Goal: Task Accomplishment & Management: Manage account settings

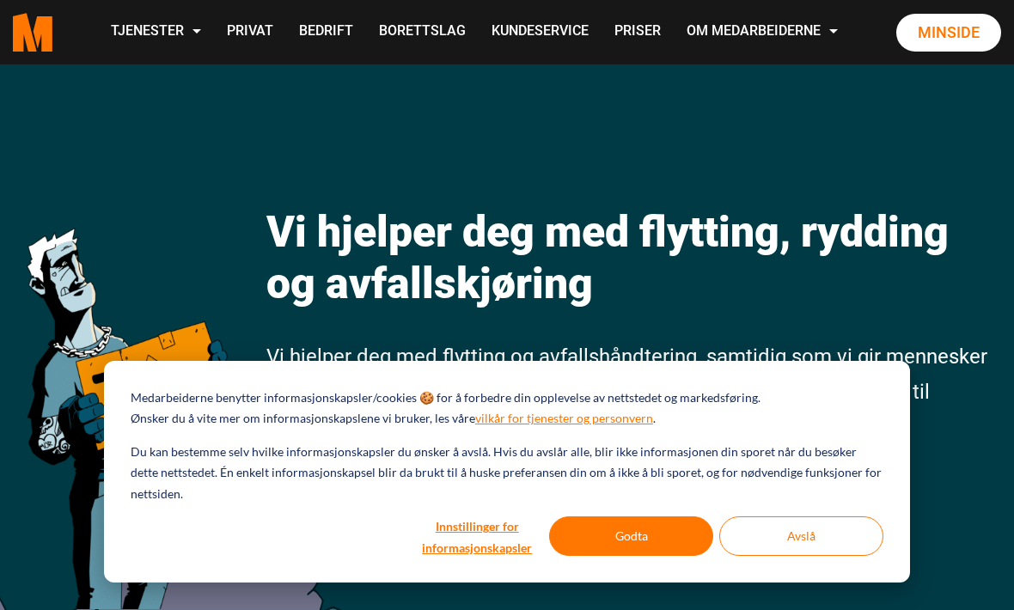
click at [945, 52] on link "Minside" at bounding box center [948, 33] width 105 height 38
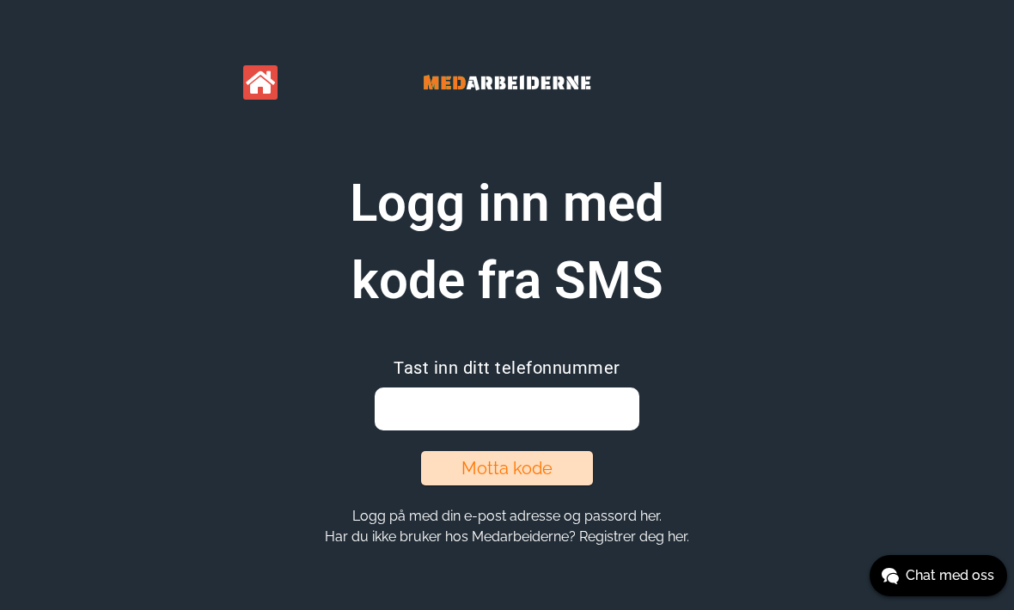
click at [526, 406] on input "email" at bounding box center [507, 409] width 264 height 43
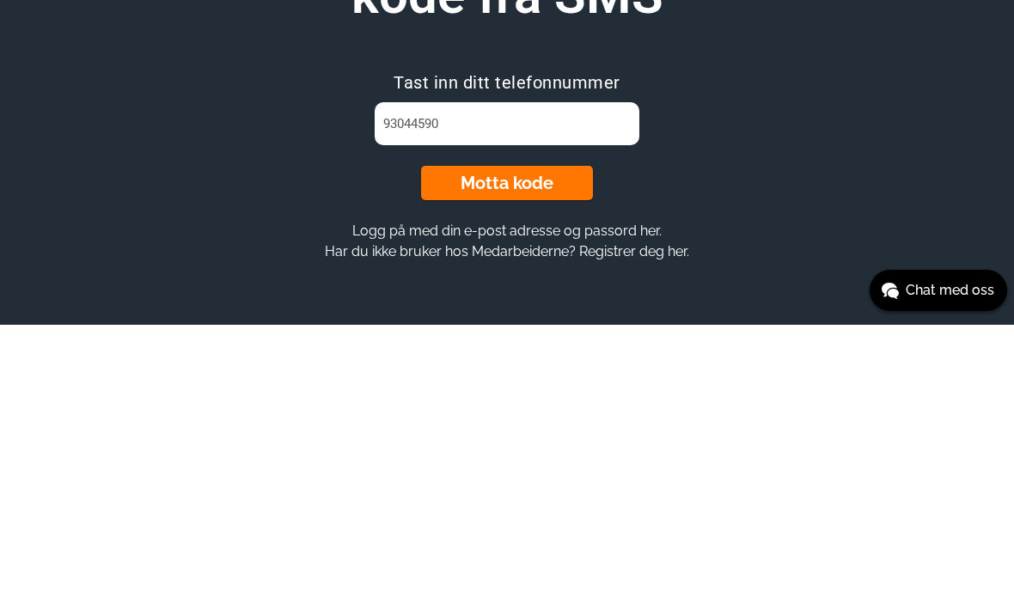
type input "93044590"
click at [519, 451] on button "Motta kode" at bounding box center [507, 468] width 172 height 34
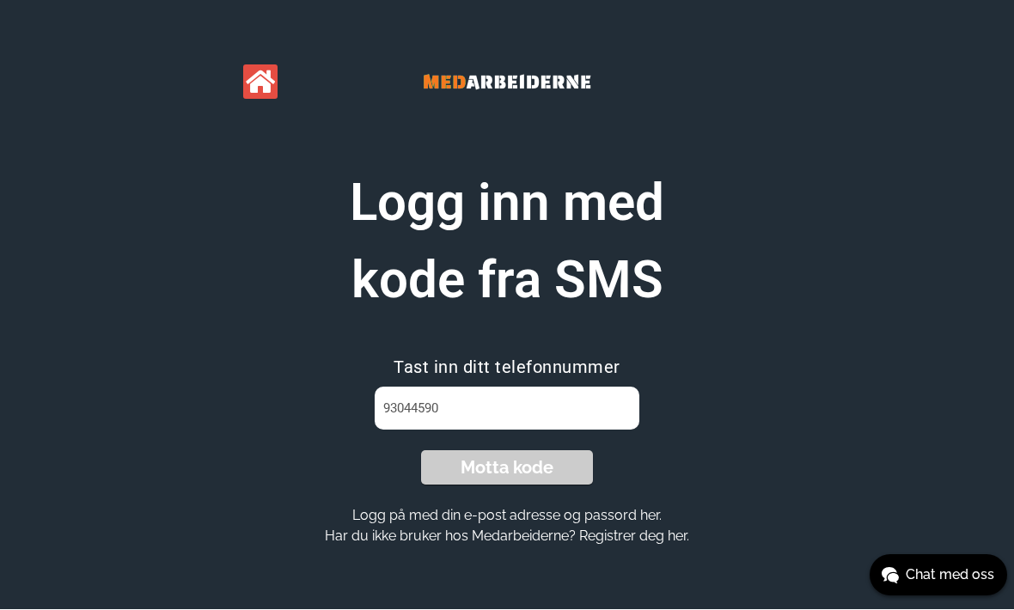
scroll to position [1, 0]
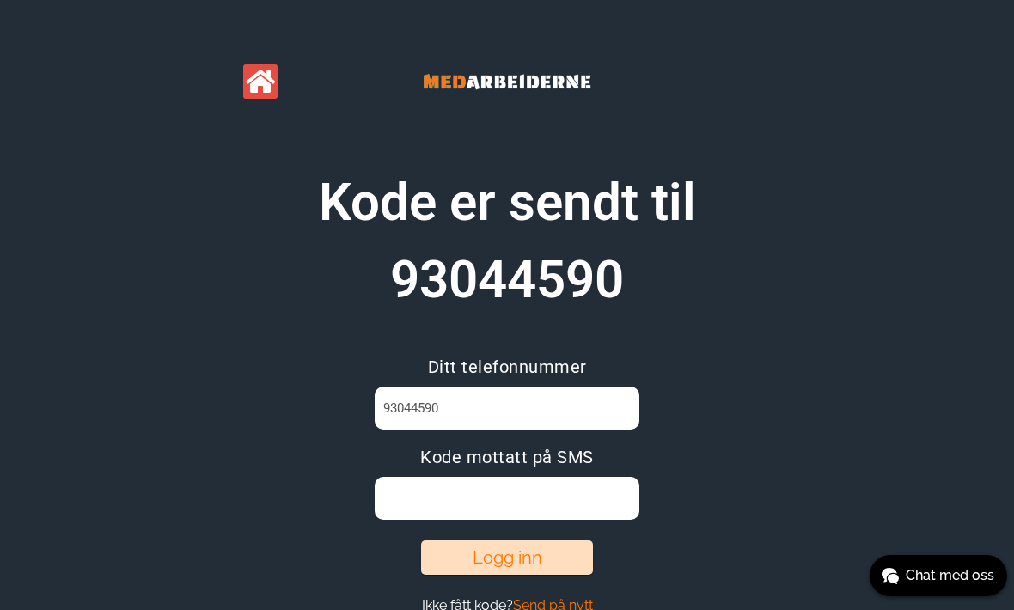
click at [478, 505] on input at bounding box center [507, 498] width 264 height 43
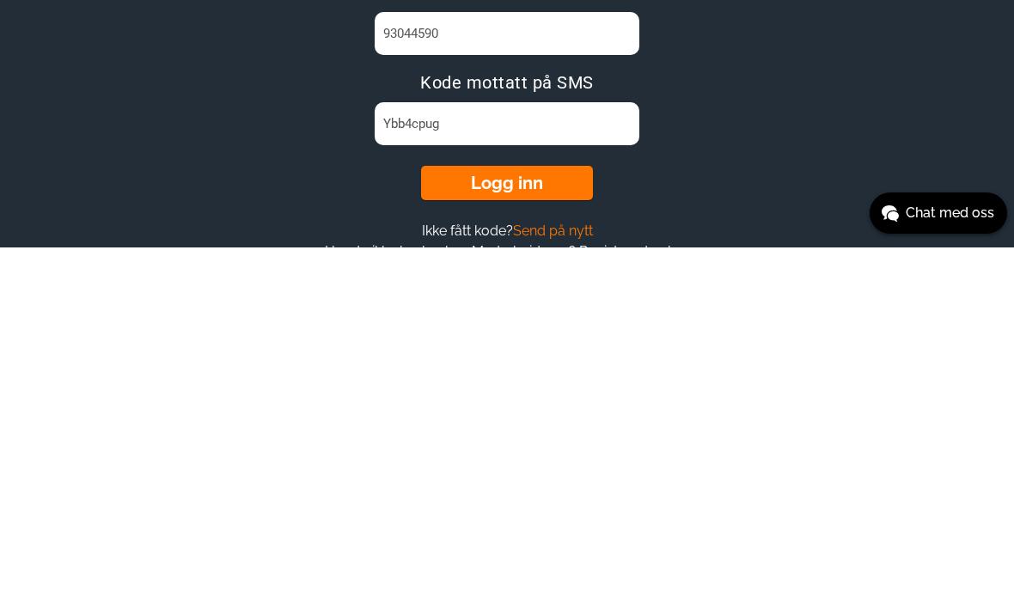
type input "Ybb4cpug"
click at [512, 529] on button "Logg inn" at bounding box center [507, 546] width 172 height 34
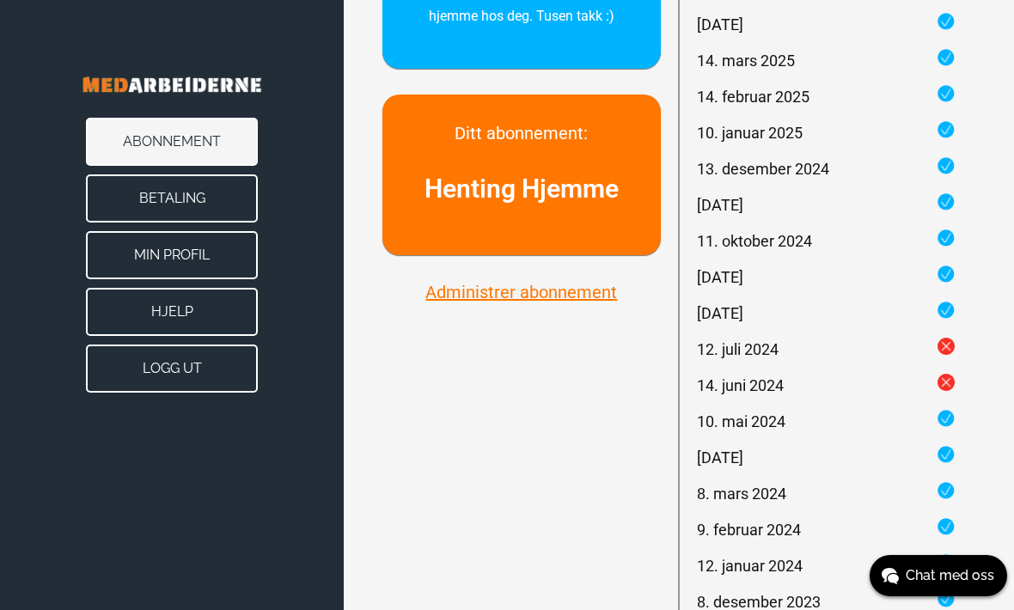
scroll to position [651, 0]
click at [188, 203] on button "Betaling" at bounding box center [172, 198] width 172 height 48
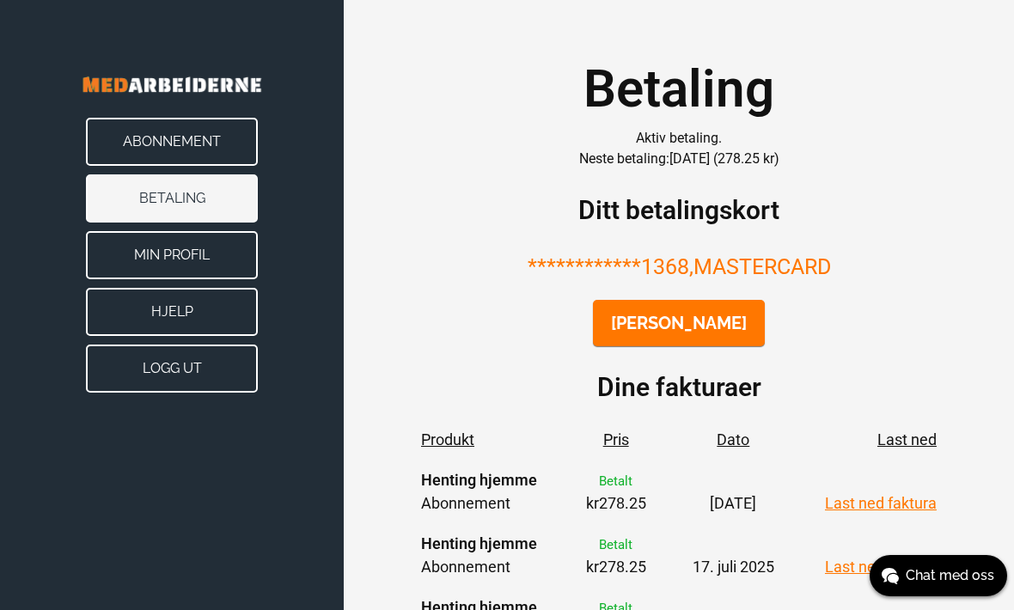
click at [684, 329] on button "Endre kort" at bounding box center [679, 323] width 172 height 46
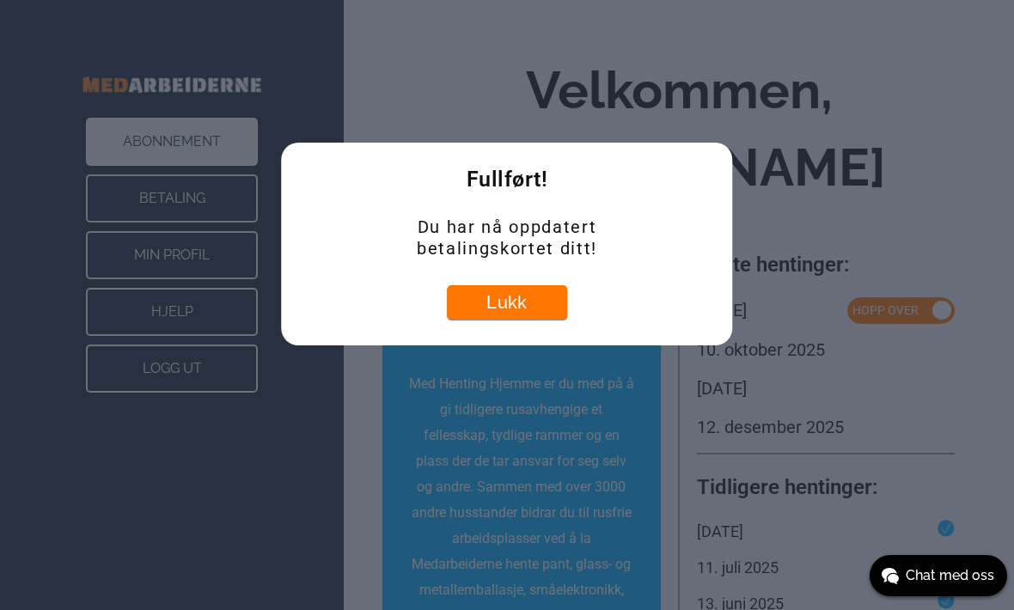
click at [514, 309] on button "Lukk" at bounding box center [507, 302] width 120 height 34
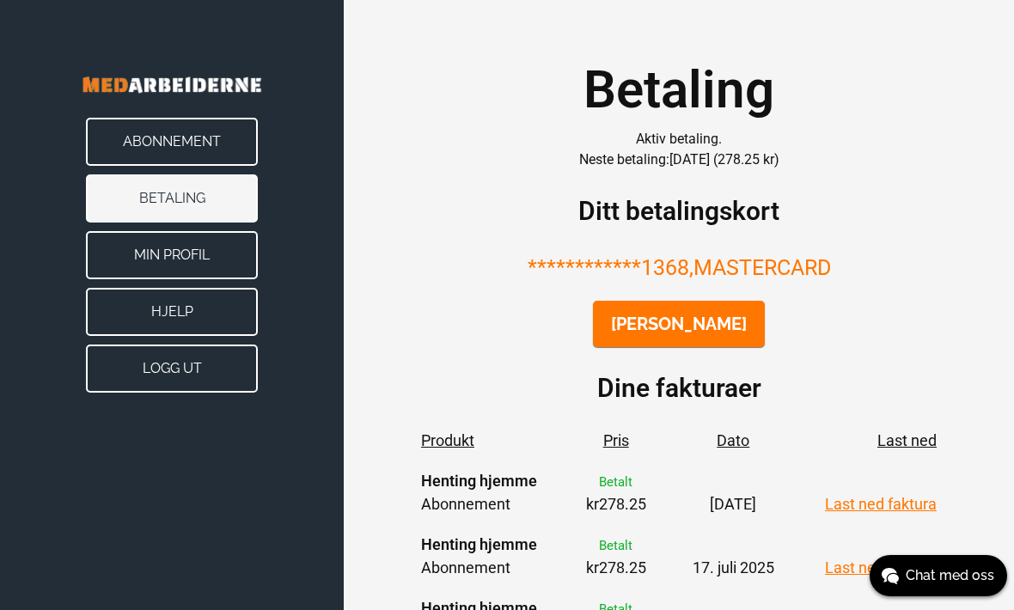
click at [202, 367] on button "Logg ut" at bounding box center [172, 369] width 172 height 48
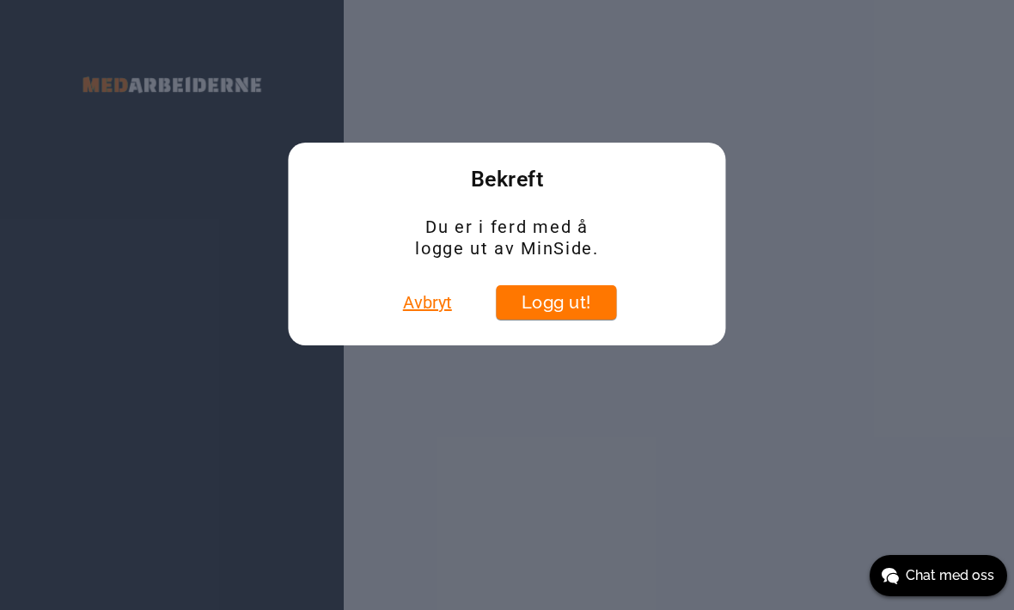
click at [584, 308] on button "Logg ut!" at bounding box center [556, 302] width 120 height 34
